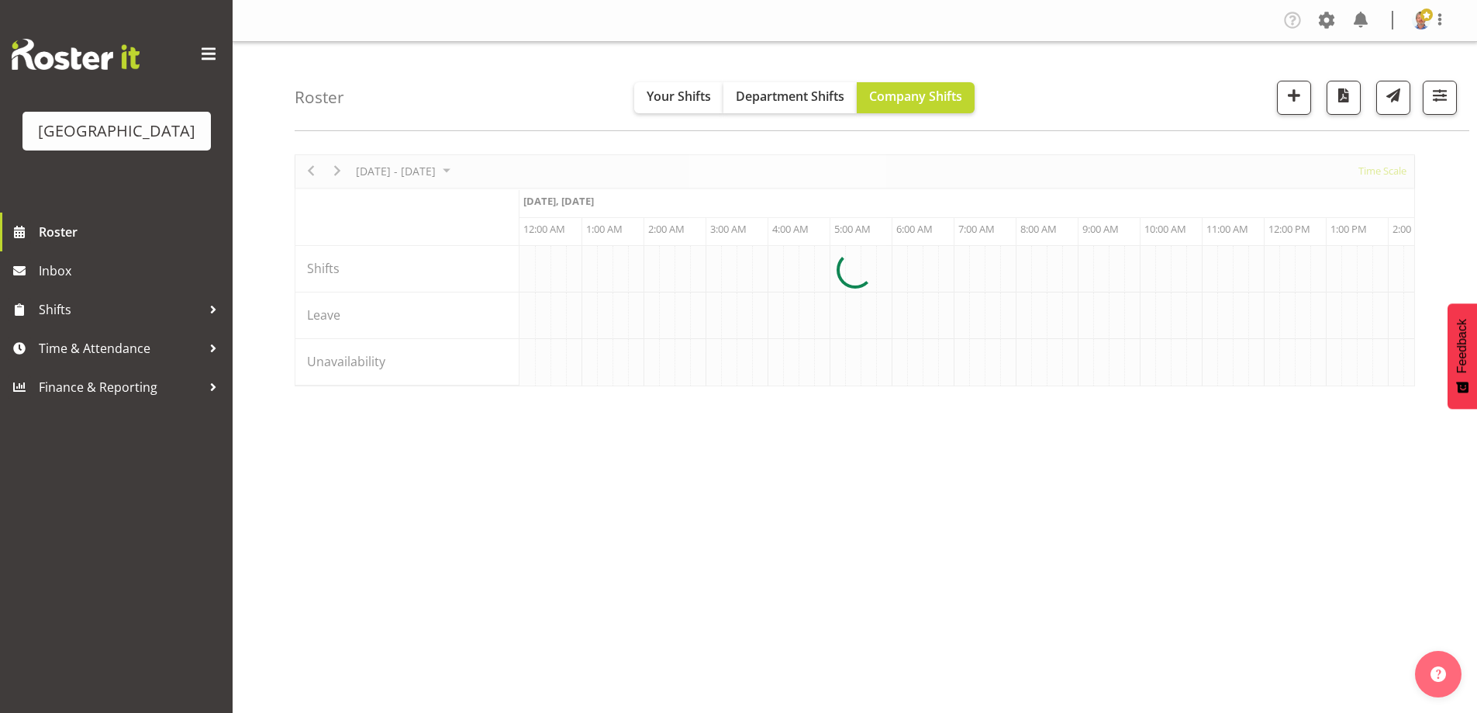
scroll to position [0, 1489]
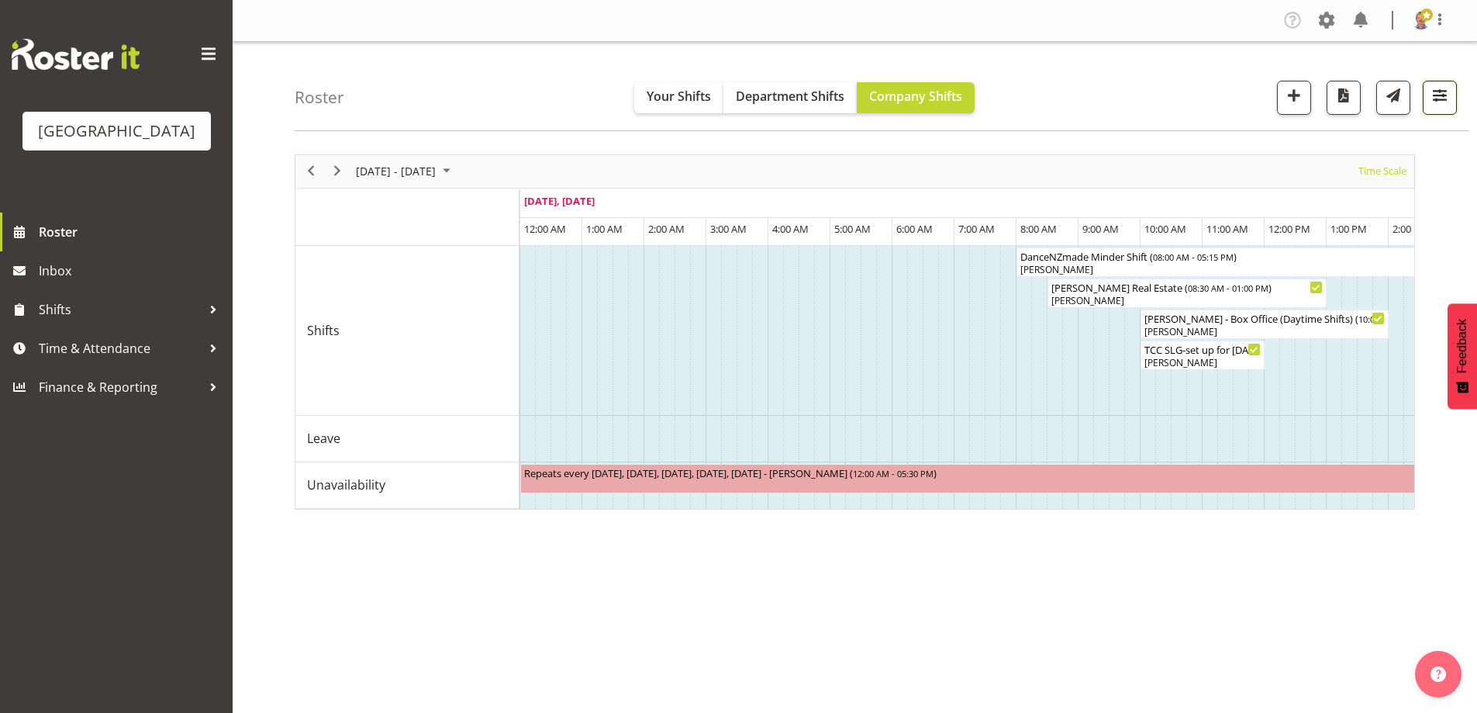
click at [1434, 94] on span "button" at bounding box center [1440, 95] width 20 height 20
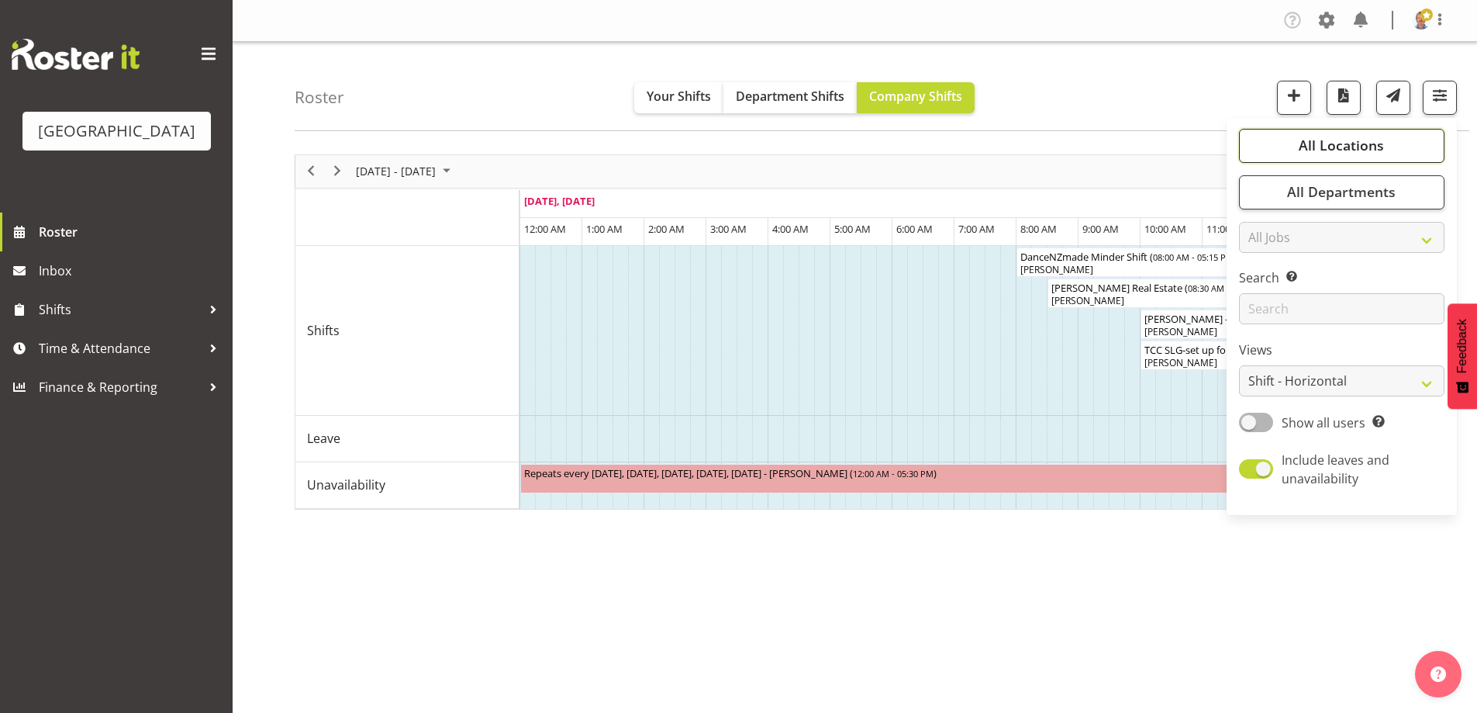
click at [1380, 144] on span "All Locations" at bounding box center [1341, 145] width 85 height 19
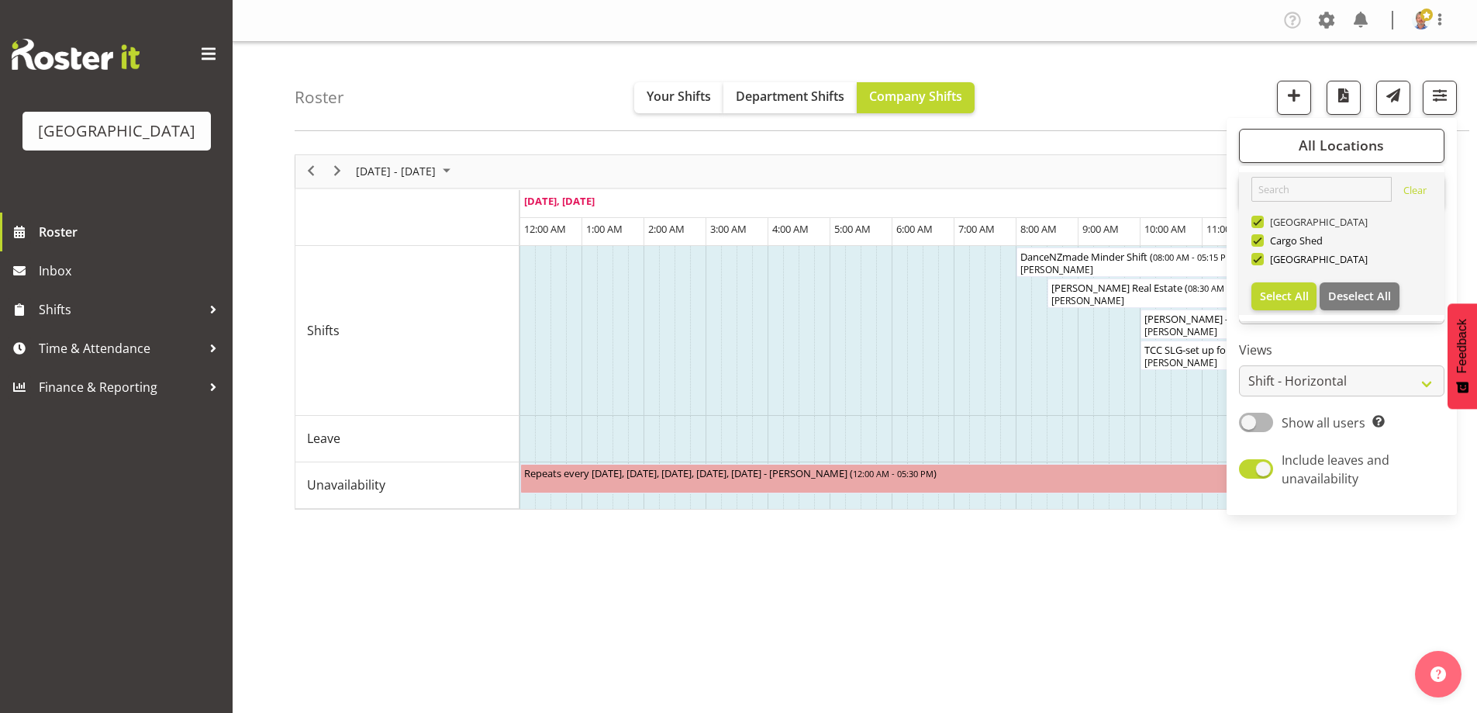
click at [1259, 223] on span at bounding box center [1257, 222] width 12 height 12
click at [1259, 223] on input "[GEOGRAPHIC_DATA]" at bounding box center [1256, 221] width 10 height 10
checkbox input "false"
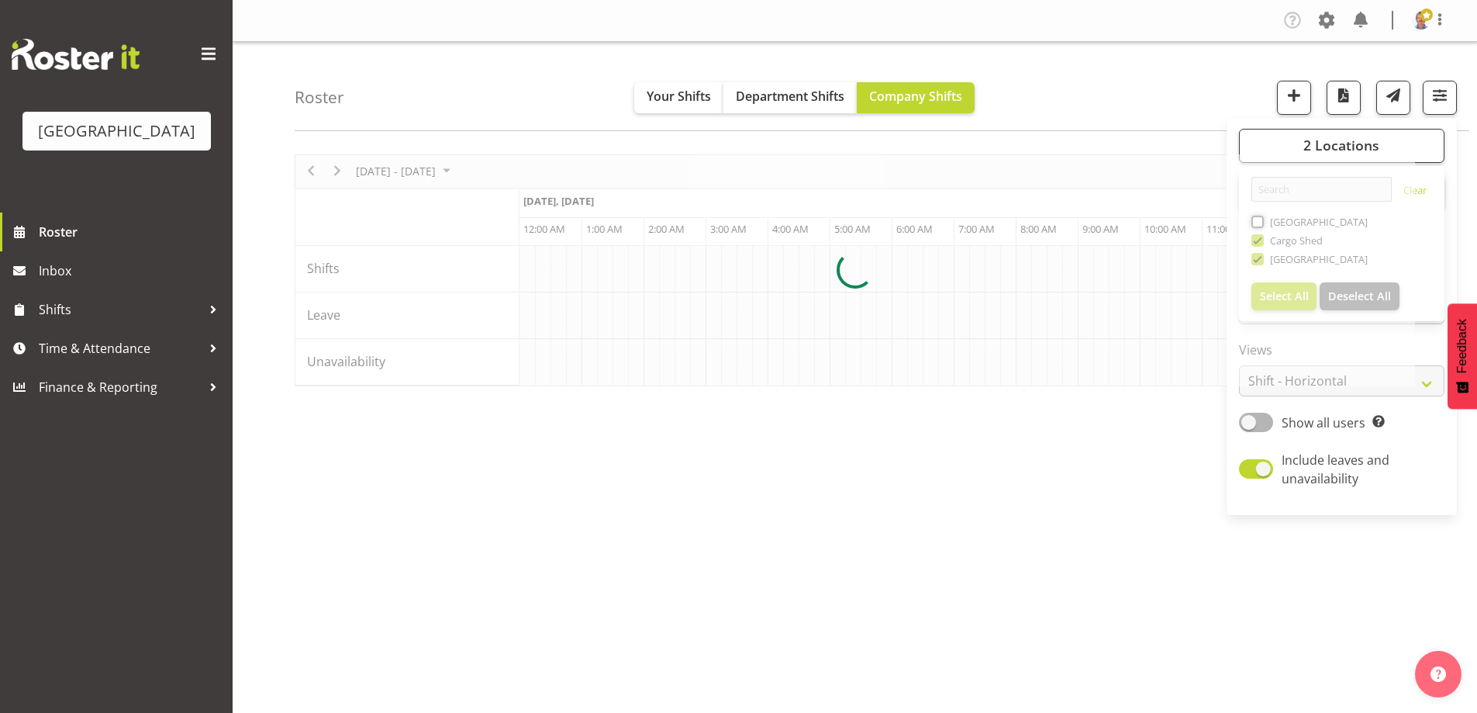
scroll to position [0, 1489]
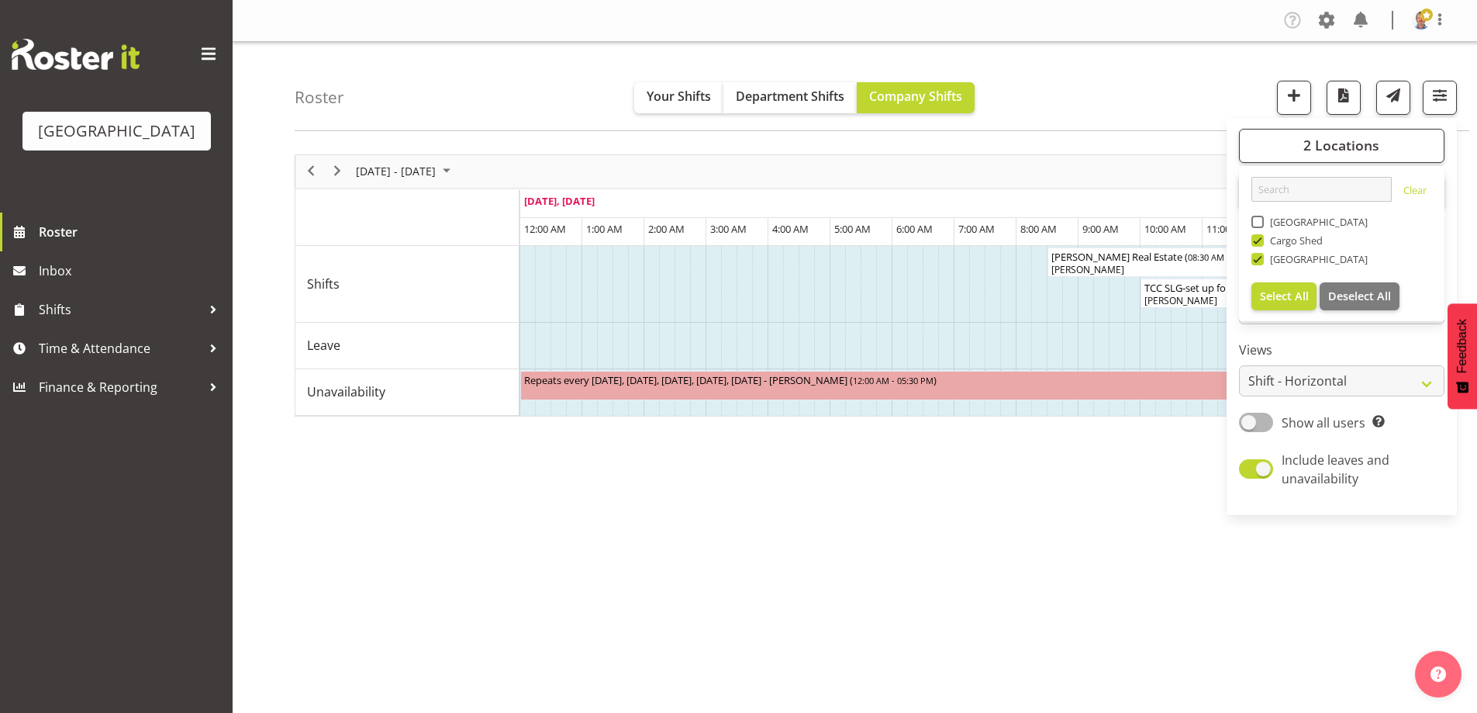
click at [1258, 239] on span at bounding box center [1257, 240] width 12 height 12
click at [1258, 239] on input "Cargo Shed" at bounding box center [1256, 240] width 10 height 10
checkbox input "false"
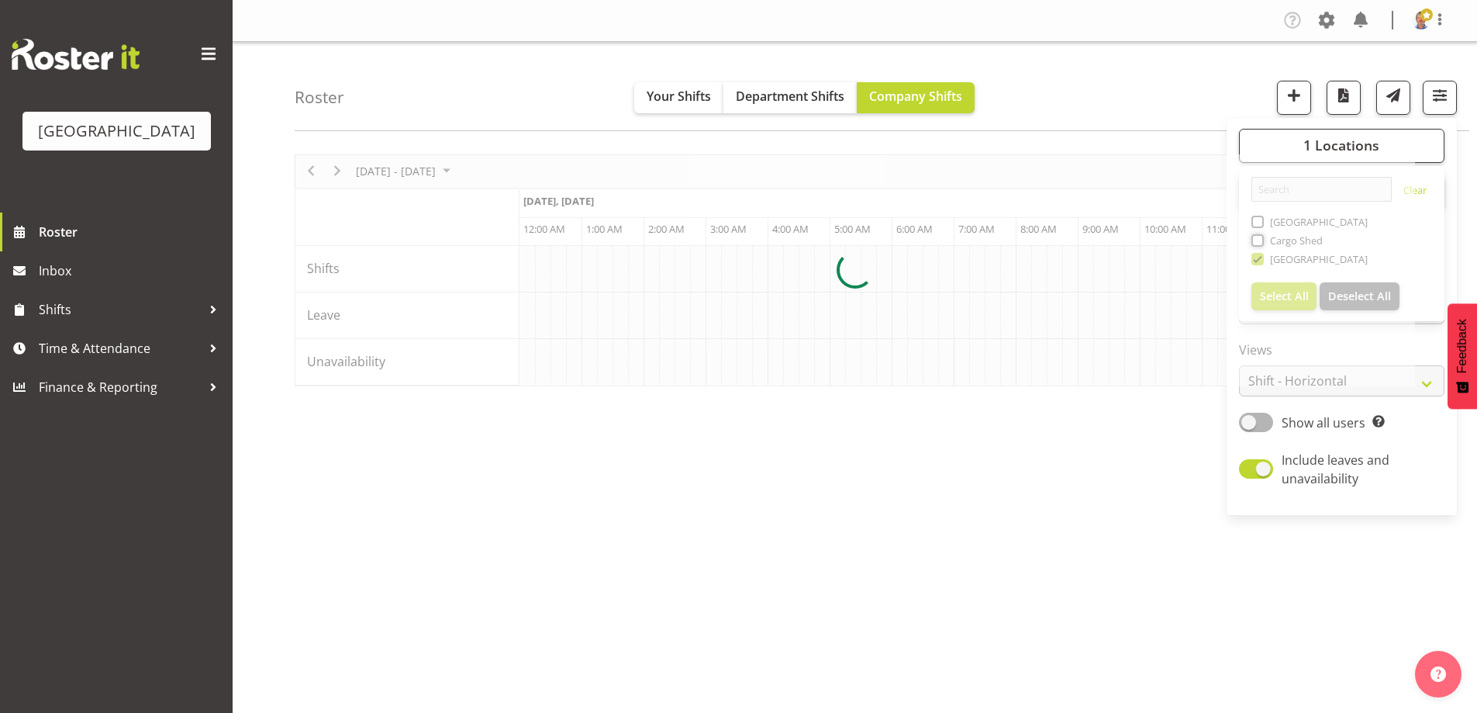
scroll to position [0, 1489]
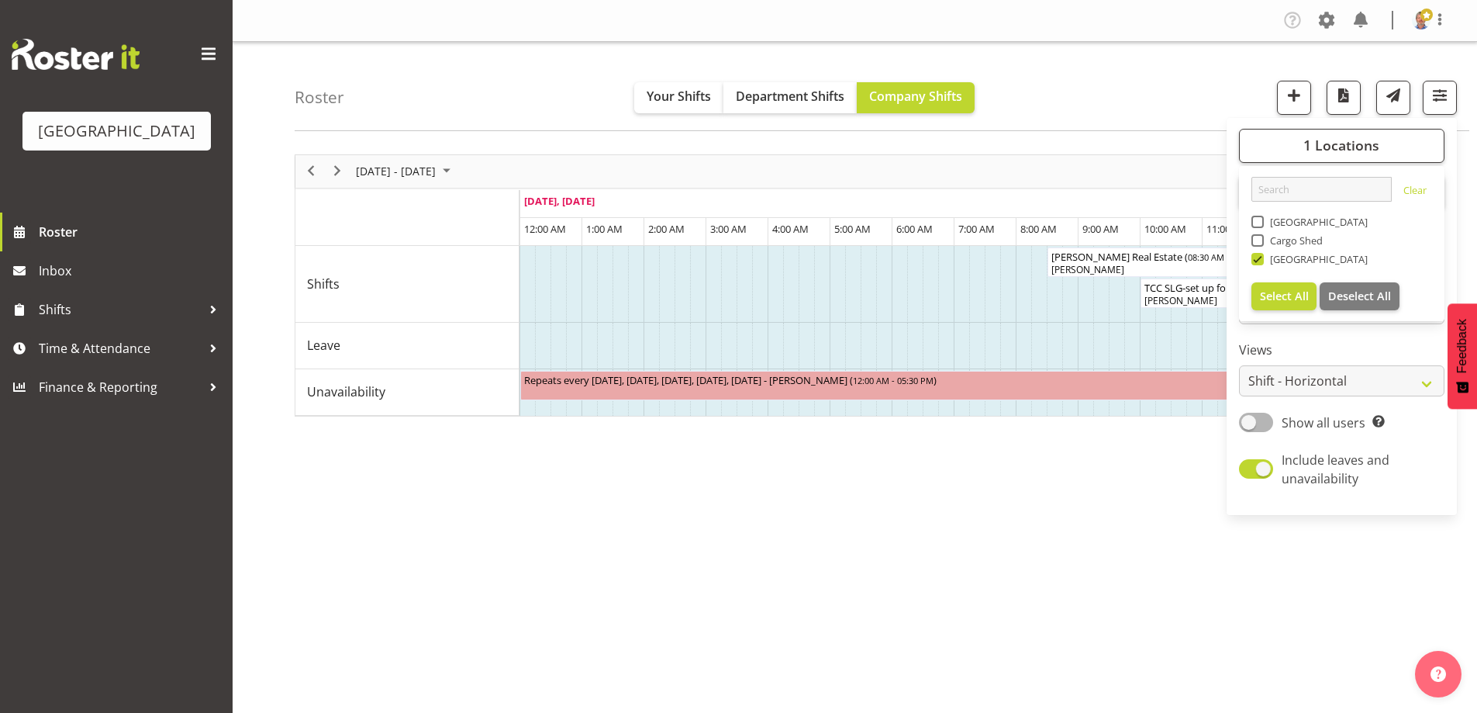
click at [689, 480] on div "[DATE] - [DATE] [DATE] Timeline Day Timeline Week Timeline Fortnight Timeline M…" at bounding box center [886, 453] width 1182 height 620
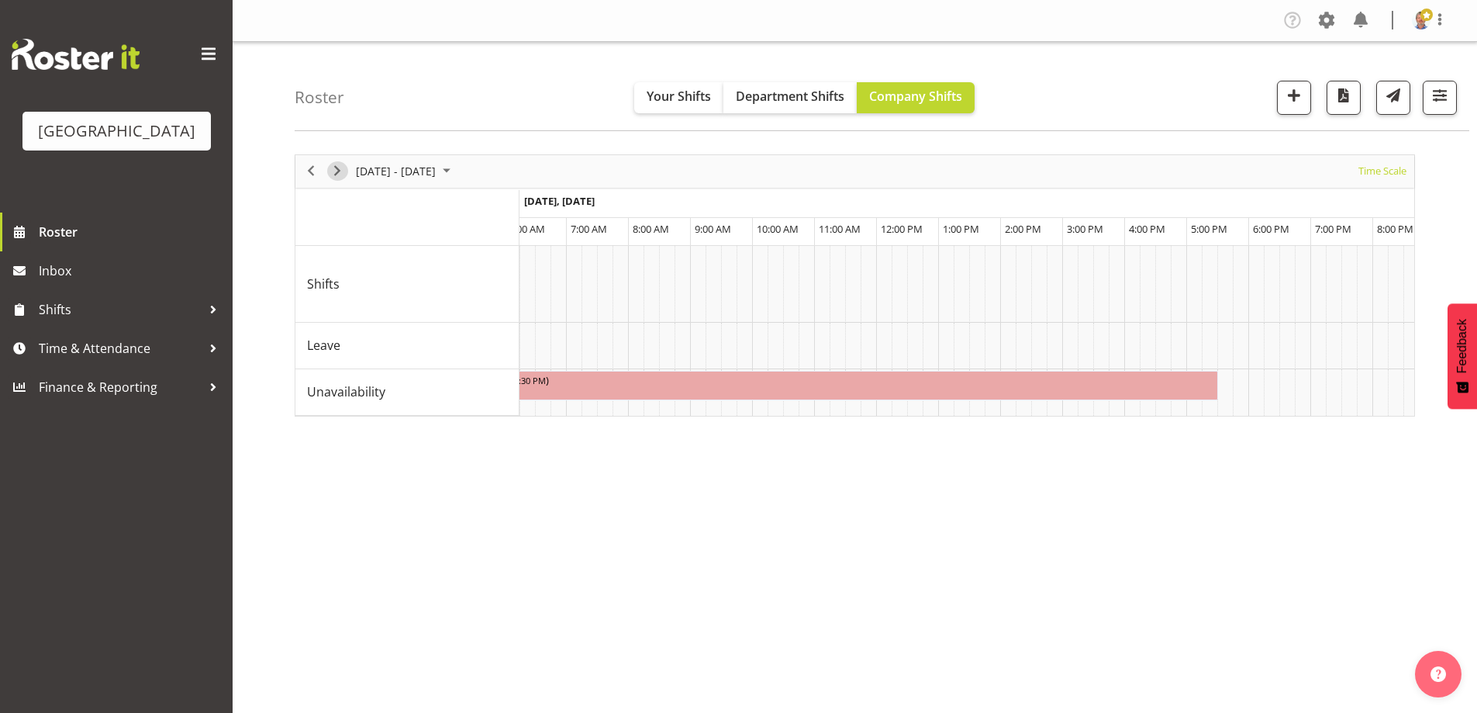
click at [337, 171] on span "Next" at bounding box center [337, 170] width 19 height 19
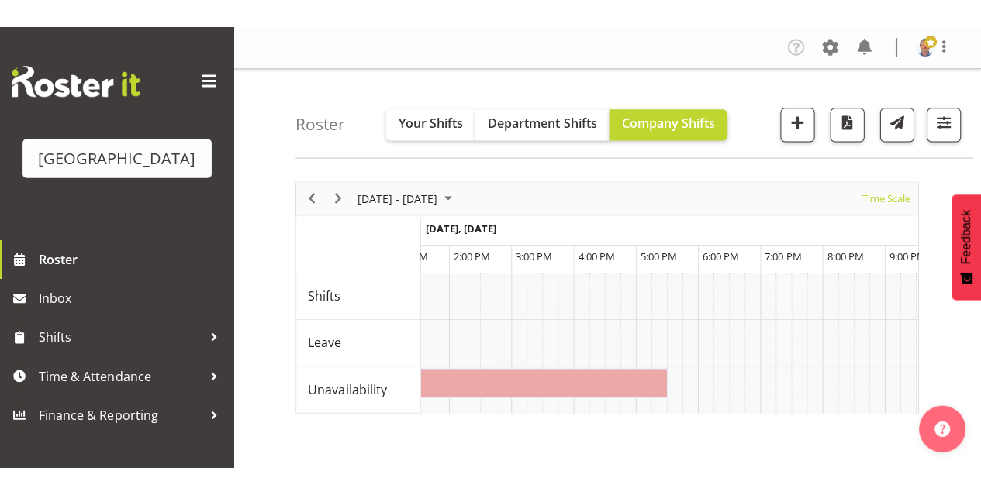
scroll to position [0, 6795]
